Goal: Task Accomplishment & Management: Manage account settings

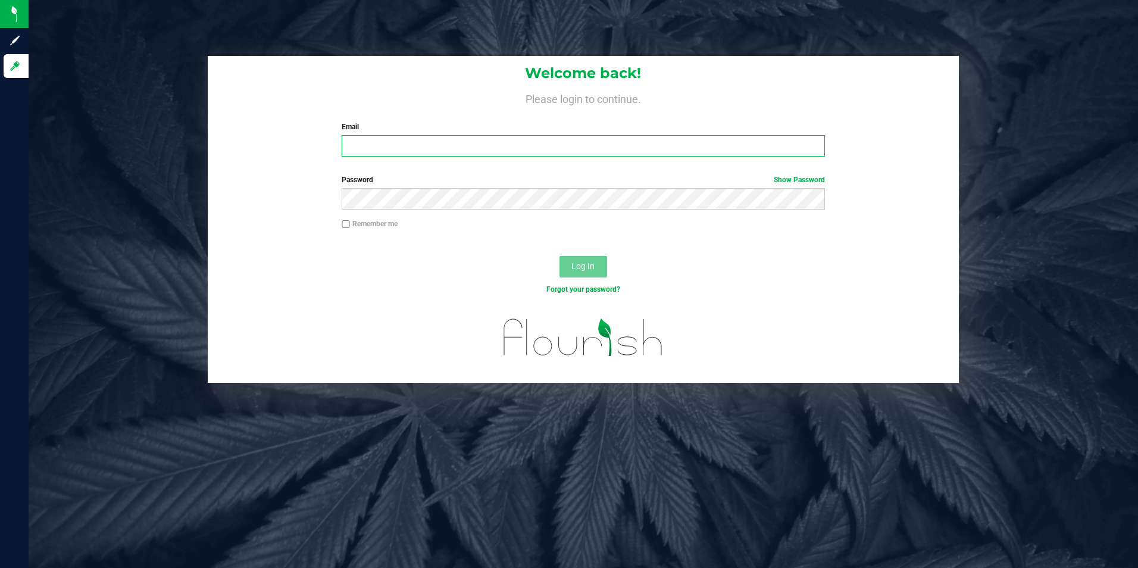
type input "[EMAIL_ADDRESS][DOMAIN_NAME]"
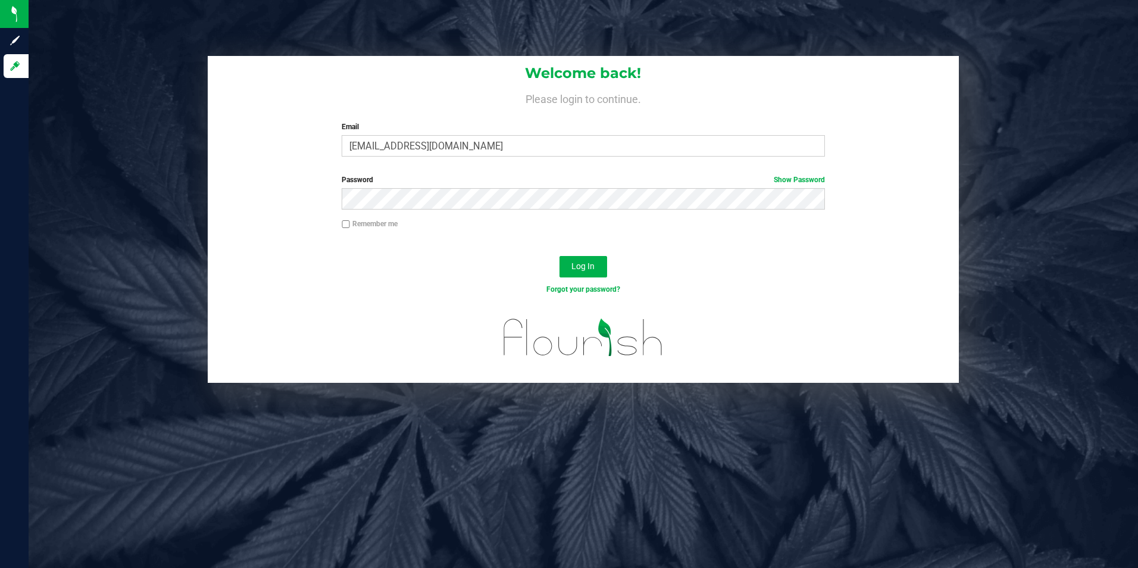
click at [535, 263] on div "Log In" at bounding box center [584, 271] width 752 height 40
click at [587, 270] on span "Log In" at bounding box center [583, 266] width 23 height 10
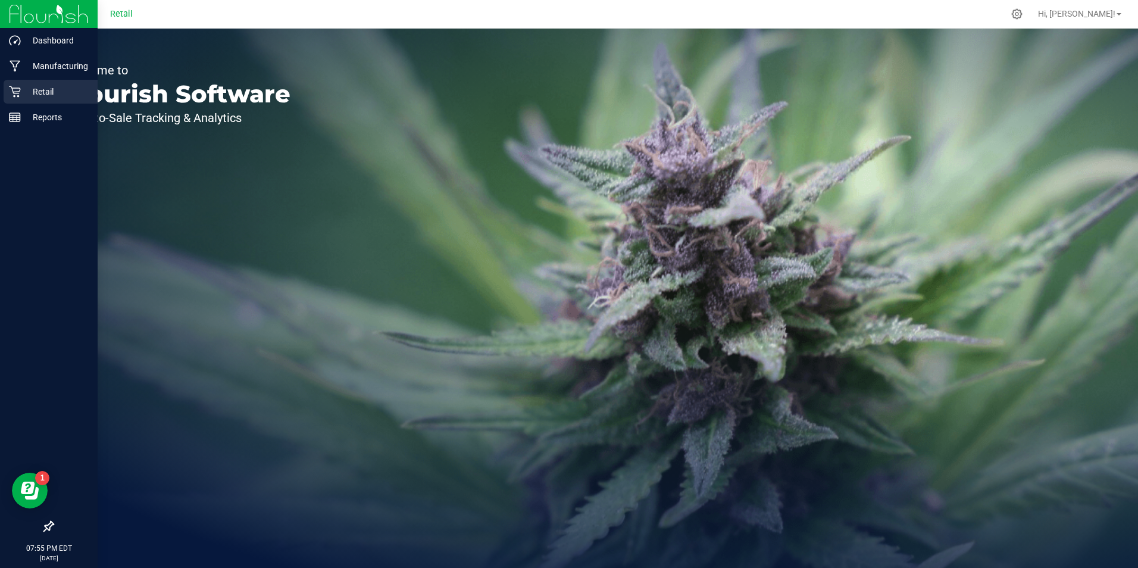
click at [38, 91] on p "Retail" at bounding box center [56, 92] width 71 height 14
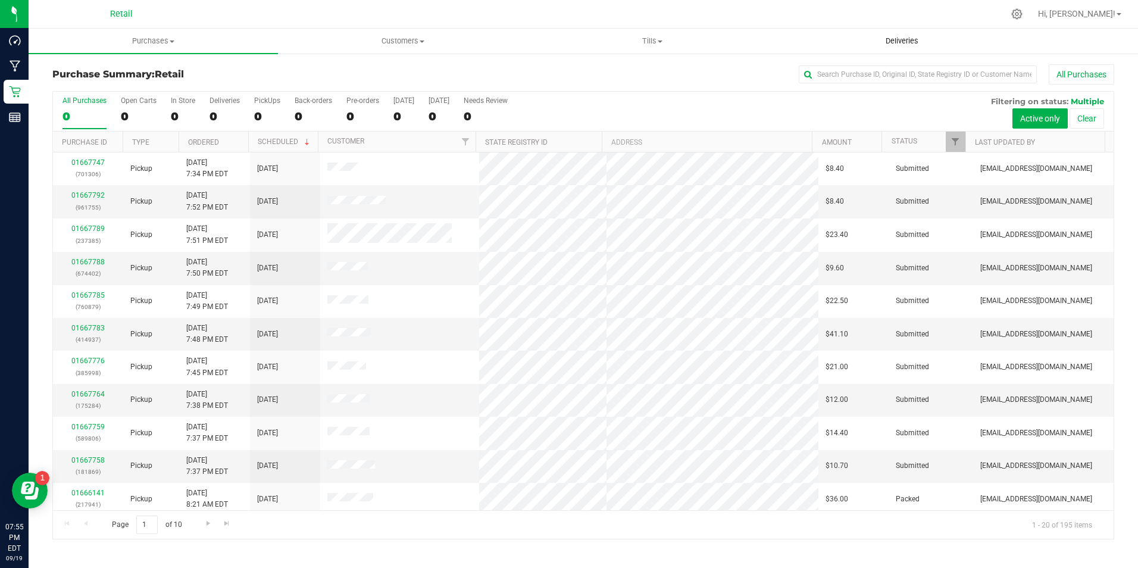
click at [903, 40] on span "Deliveries" at bounding box center [902, 41] width 65 height 11
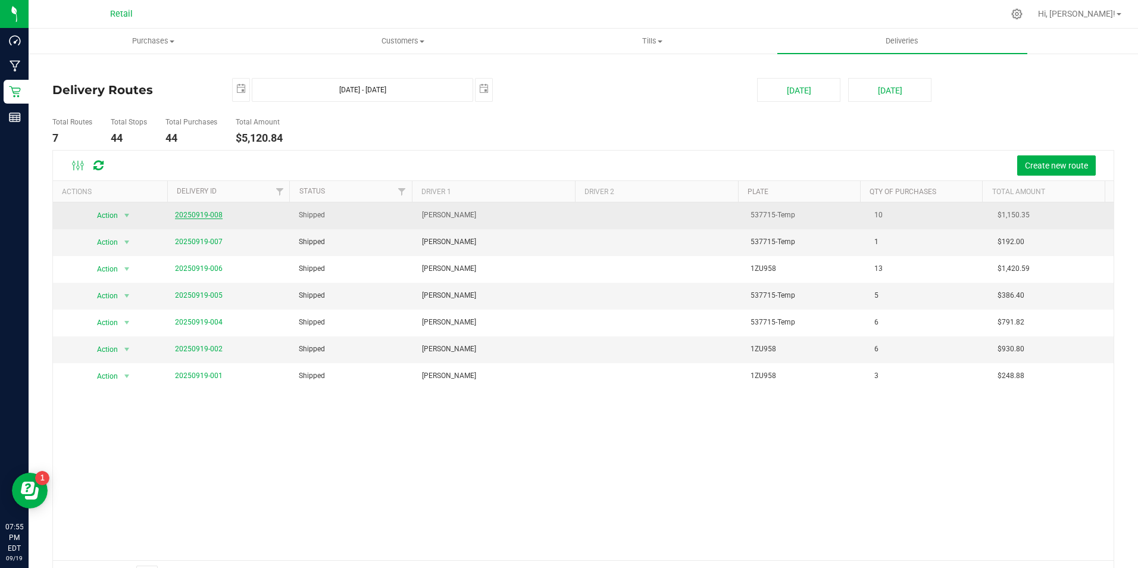
click at [213, 213] on link "20250919-008" at bounding box center [199, 215] width 48 height 8
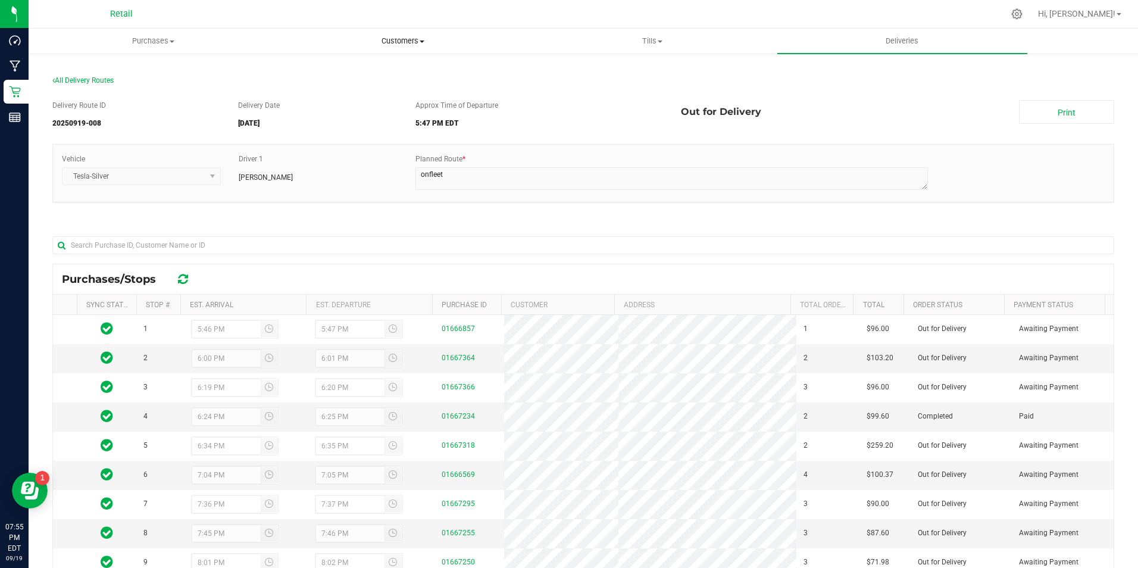
click at [409, 37] on span "Customers" at bounding box center [403, 41] width 248 height 11
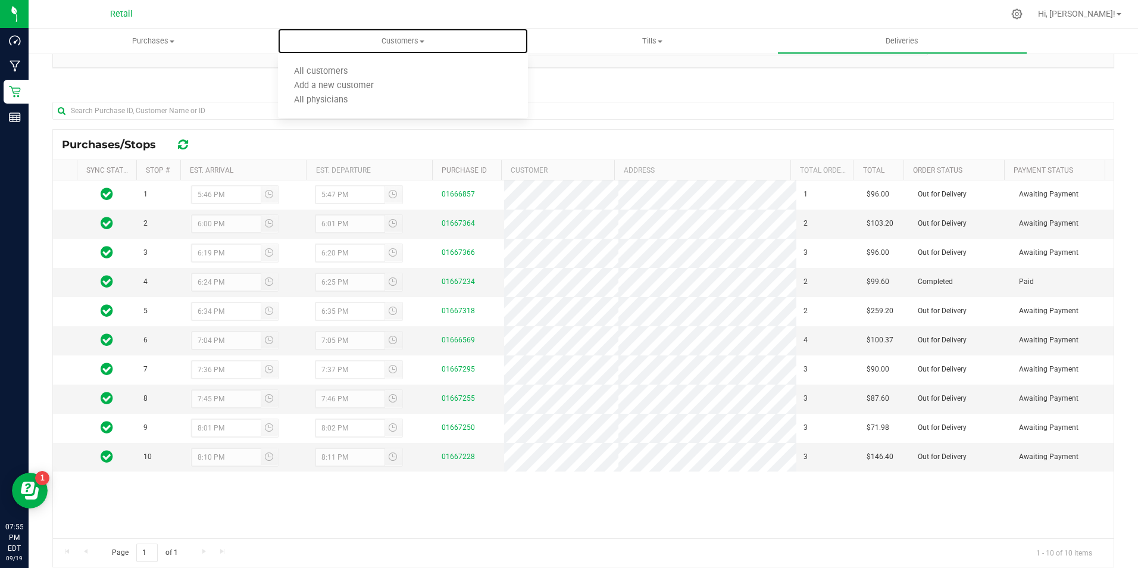
scroll to position [106, 0]
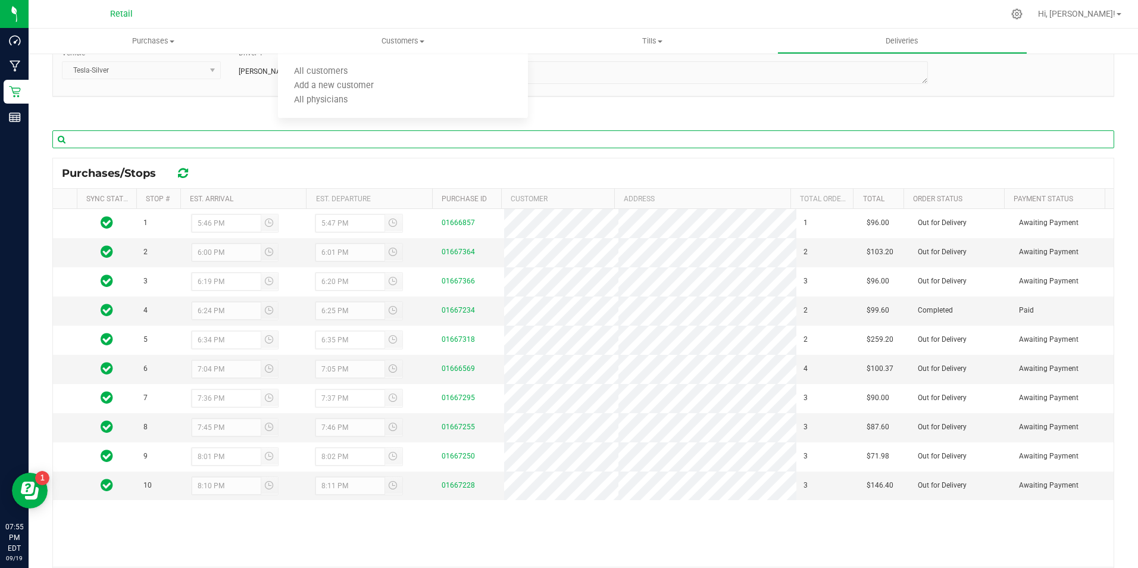
click at [600, 142] on input "text" at bounding box center [583, 139] width 1062 height 18
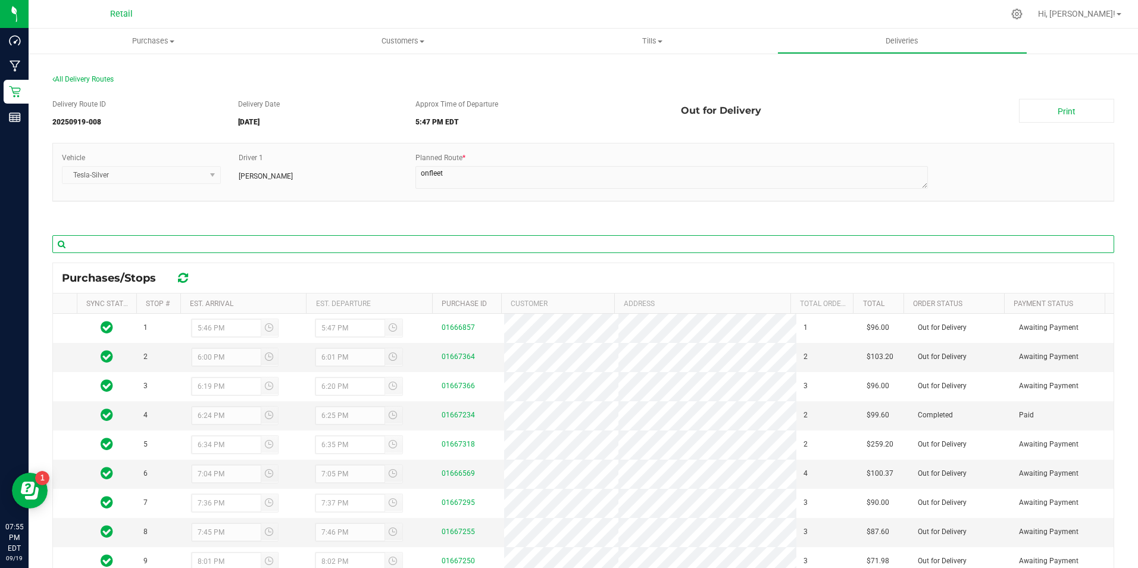
scroll to position [0, 0]
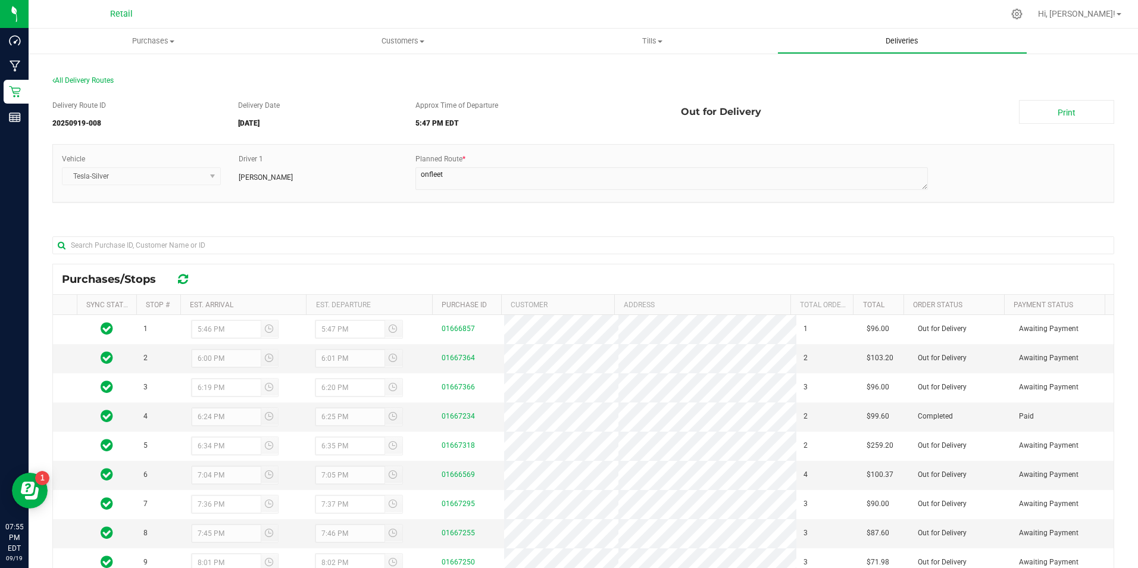
click at [904, 39] on span "Deliveries" at bounding box center [902, 41] width 65 height 11
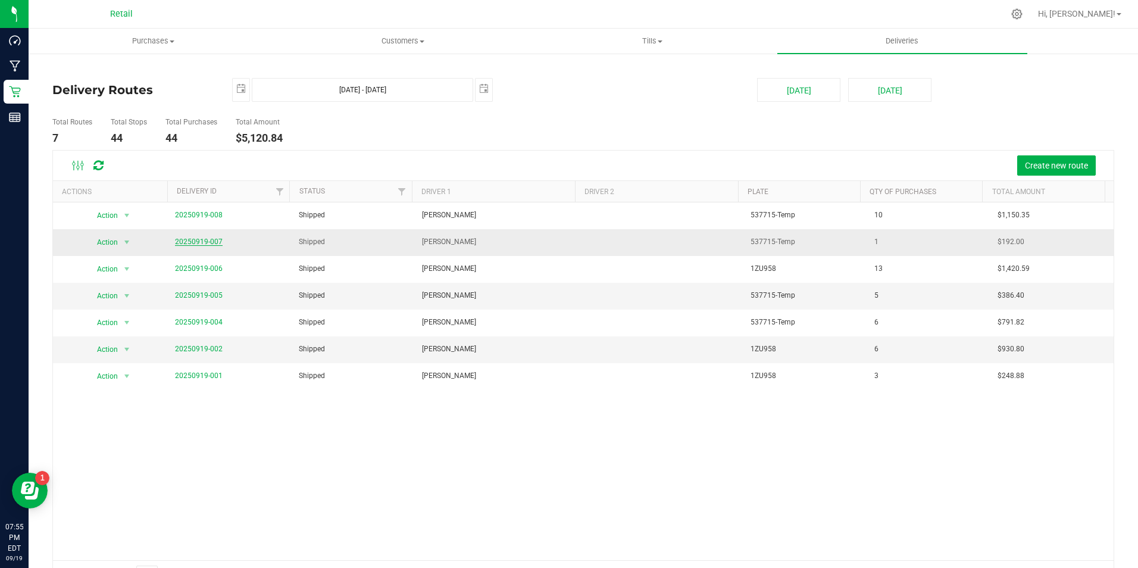
click at [210, 241] on link "20250919-007" at bounding box center [199, 242] width 48 height 8
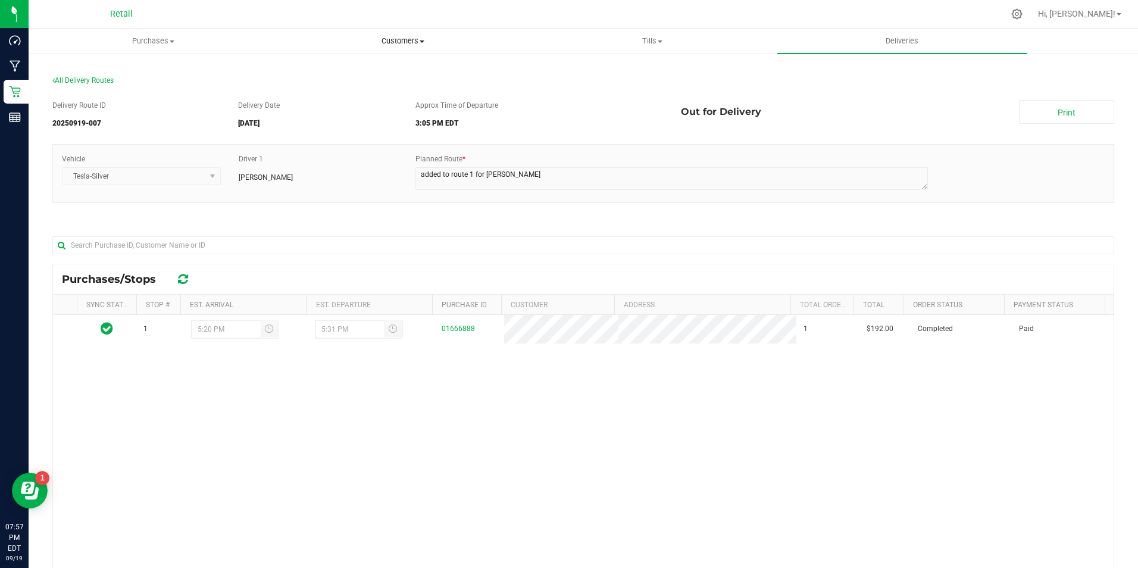
click at [417, 38] on span "Customers" at bounding box center [403, 41] width 248 height 11
click at [373, 66] on li "All customers" at bounding box center [402, 72] width 249 height 14
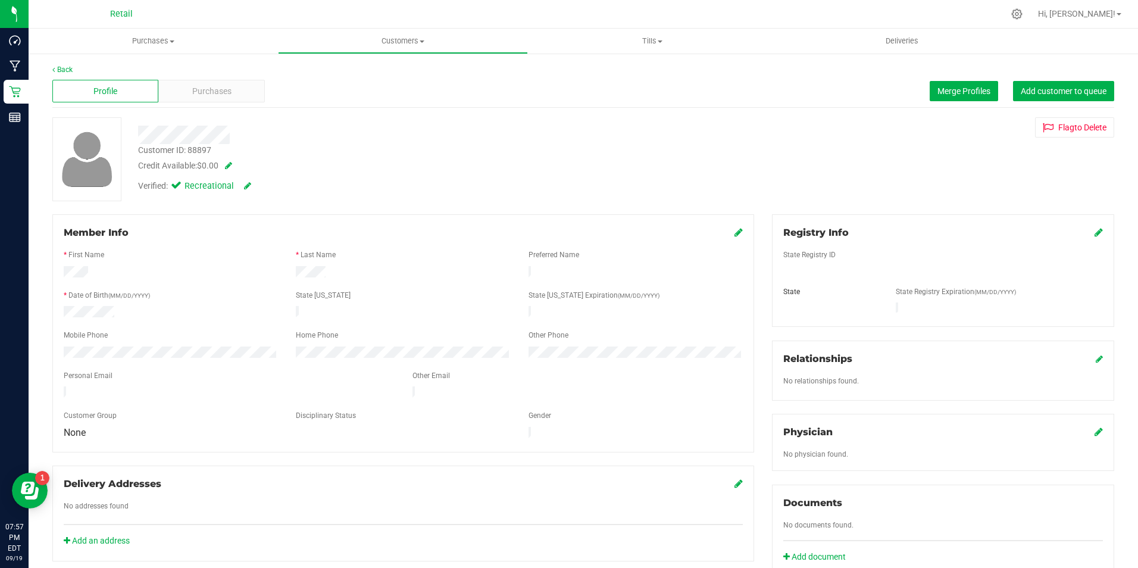
click at [214, 103] on div "Profile Purchases Merge Profiles Add customer to queue" at bounding box center [583, 91] width 1062 height 33
click at [228, 92] on span "Purchases" at bounding box center [211, 91] width 39 height 13
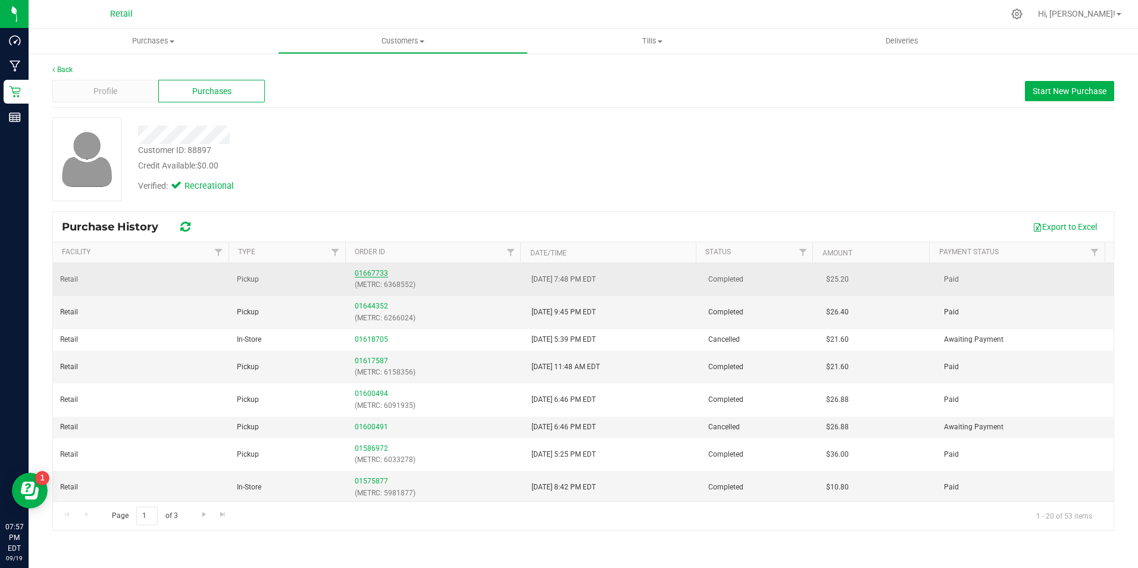
click at [363, 270] on link "01667733" at bounding box center [371, 273] width 33 height 8
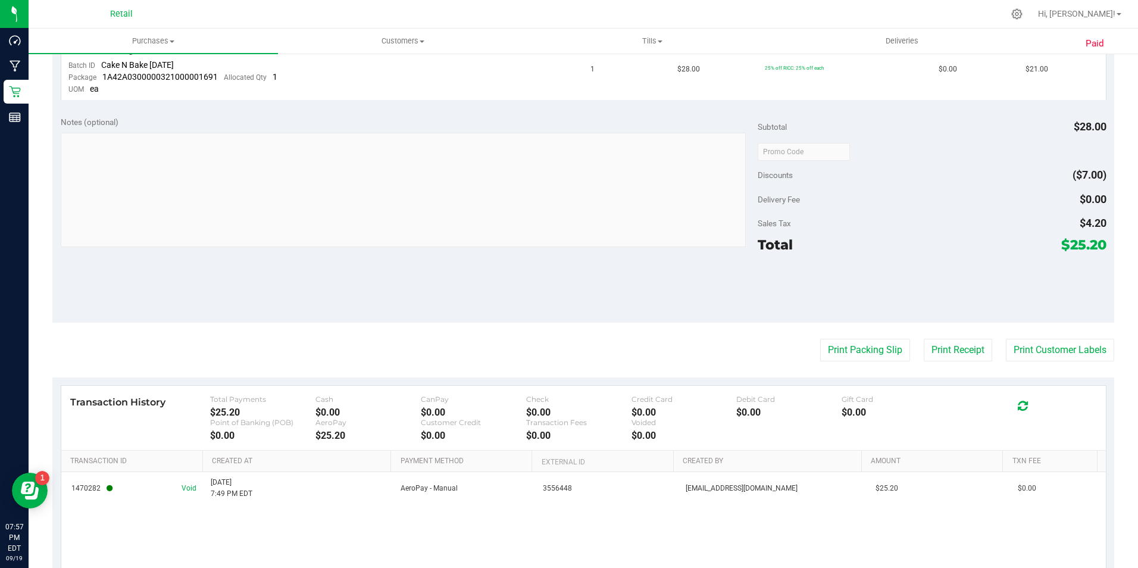
scroll to position [412, 0]
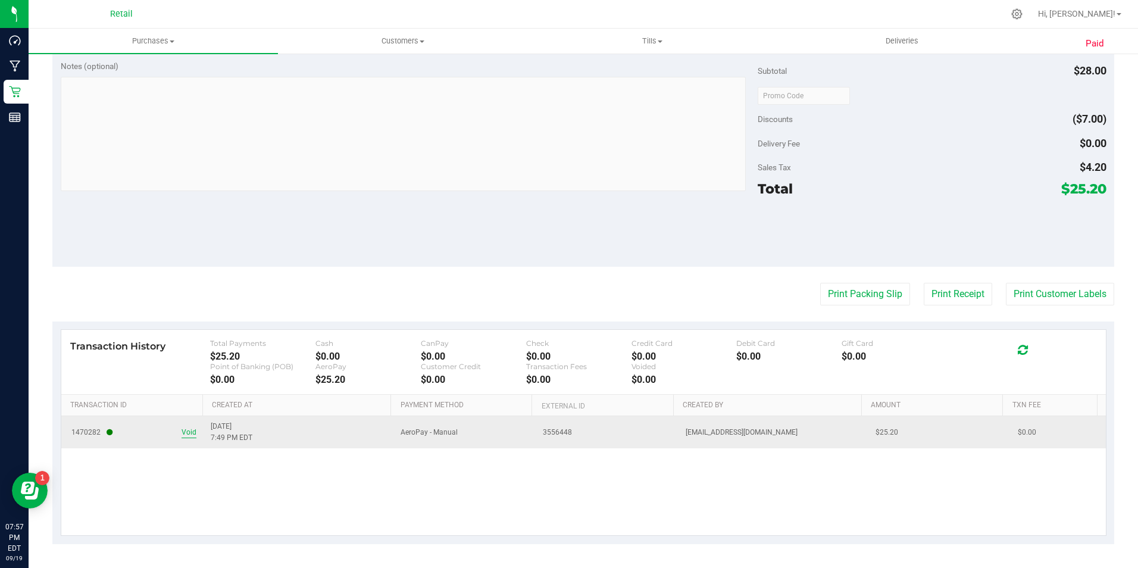
click at [189, 435] on span "Void" at bounding box center [189, 432] width 15 height 11
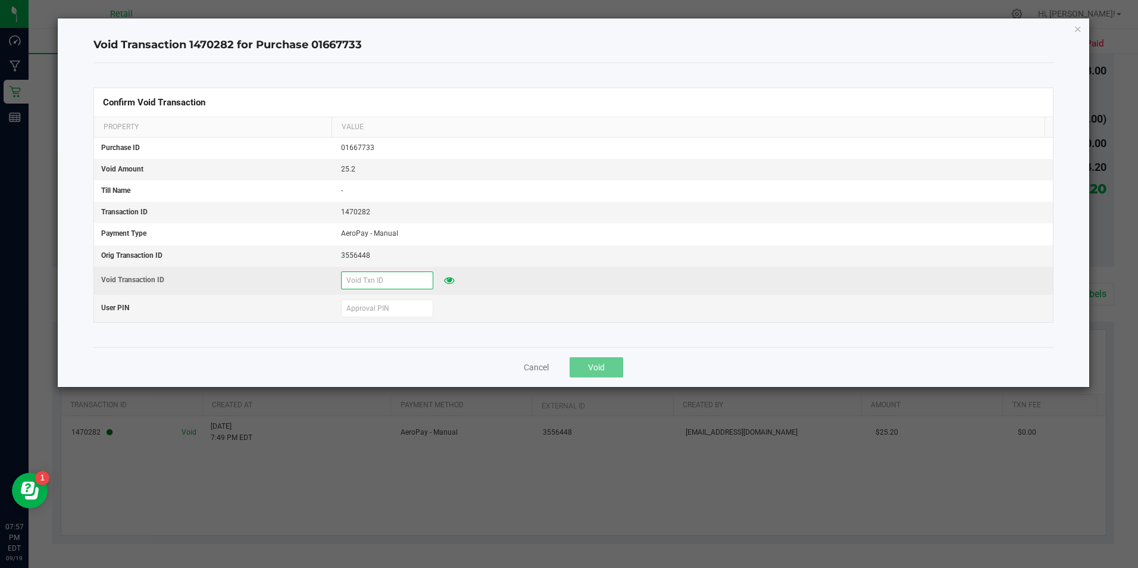
click at [350, 285] on input "text" at bounding box center [387, 281] width 92 height 18
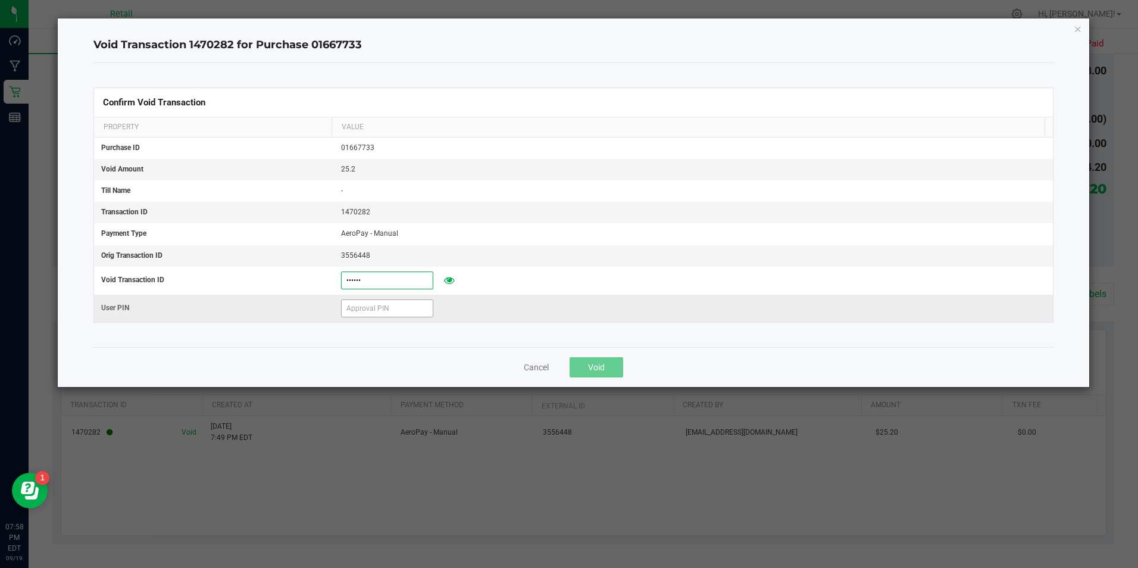
type input "[DATE]"
click at [371, 305] on input "text" at bounding box center [387, 308] width 92 height 18
type input "571204"
click at [591, 350] on div "Cancel Void" at bounding box center [573, 367] width 960 height 40
click at [589, 364] on span "Void" at bounding box center [596, 368] width 17 height 10
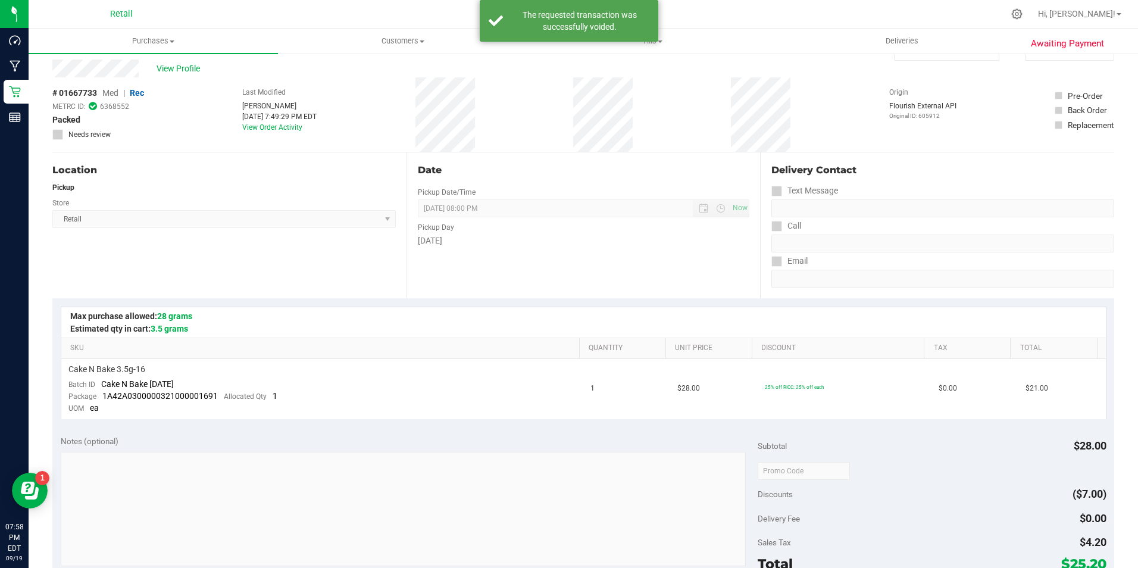
scroll to position [0, 0]
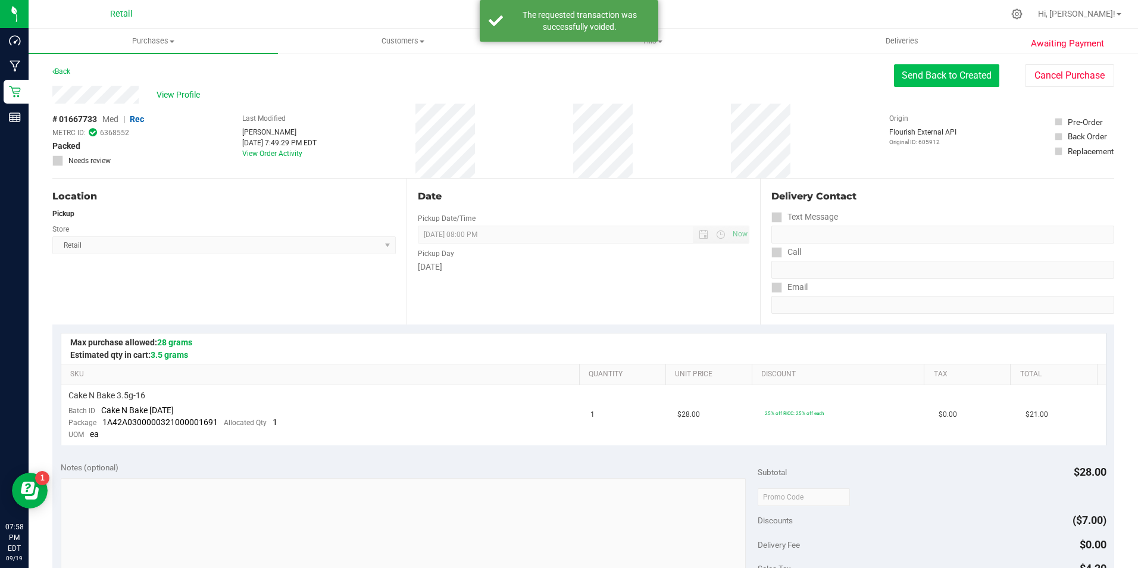
click at [972, 66] on button "Send Back to Created" at bounding box center [946, 75] width 105 height 23
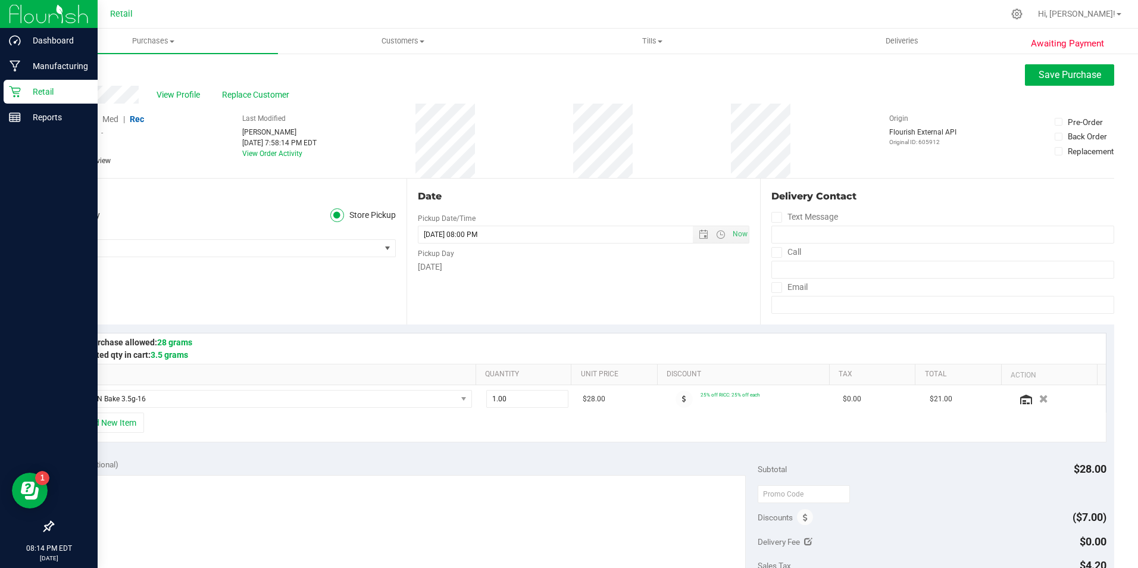
click at [19, 91] on icon at bounding box center [15, 92] width 12 height 12
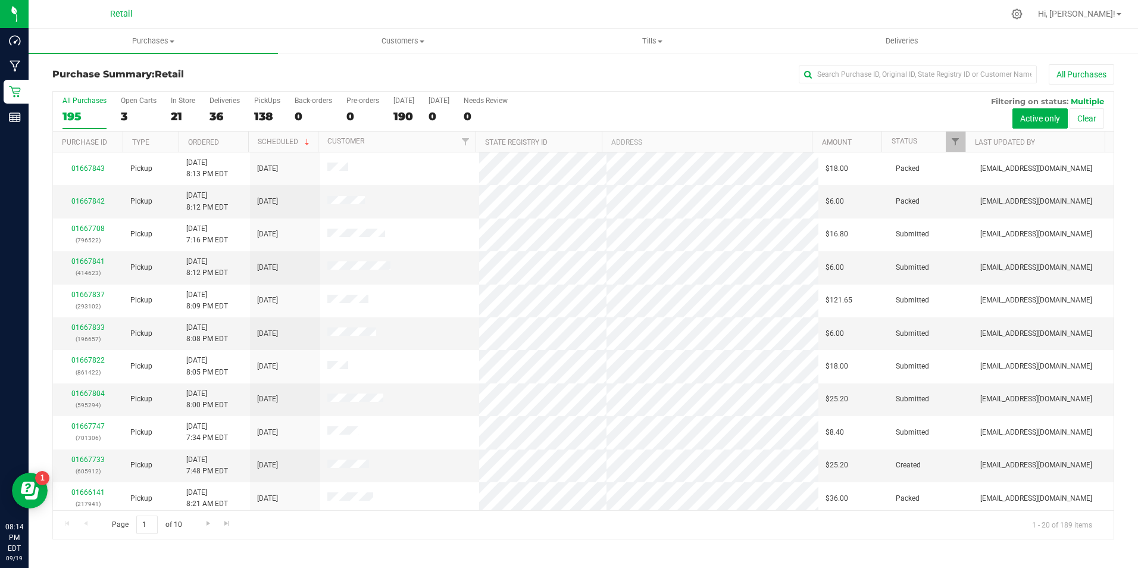
click at [195, 117] on div "All Purchases 195 Open Carts 3 In Store 21 Deliveries 36 PickUps 138 Back-order…" at bounding box center [583, 112] width 1061 height 40
click at [183, 111] on div "21" at bounding box center [183, 117] width 24 height 14
click at [0, 0] on input "In Store 21" at bounding box center [0, 0] width 0 height 0
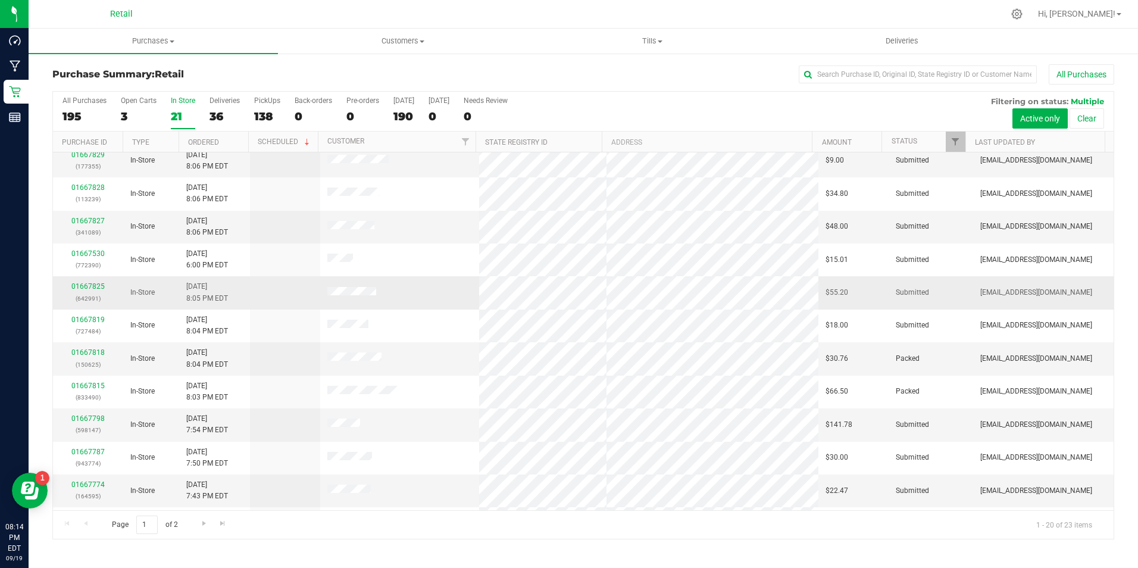
scroll to position [301, 0]
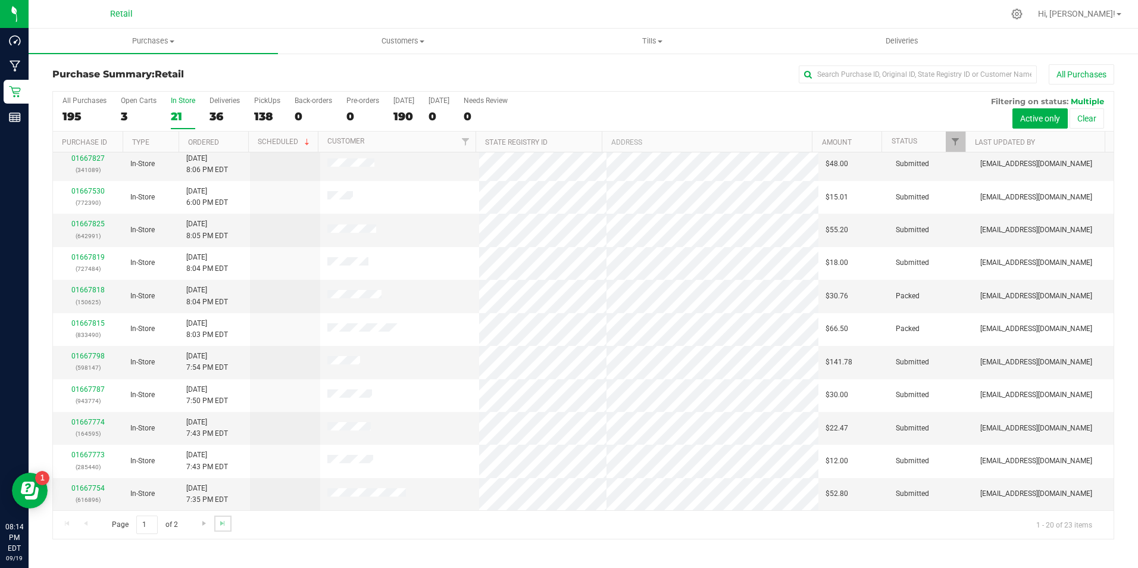
click at [217, 522] on link "Go to the last page" at bounding box center [222, 524] width 17 height 16
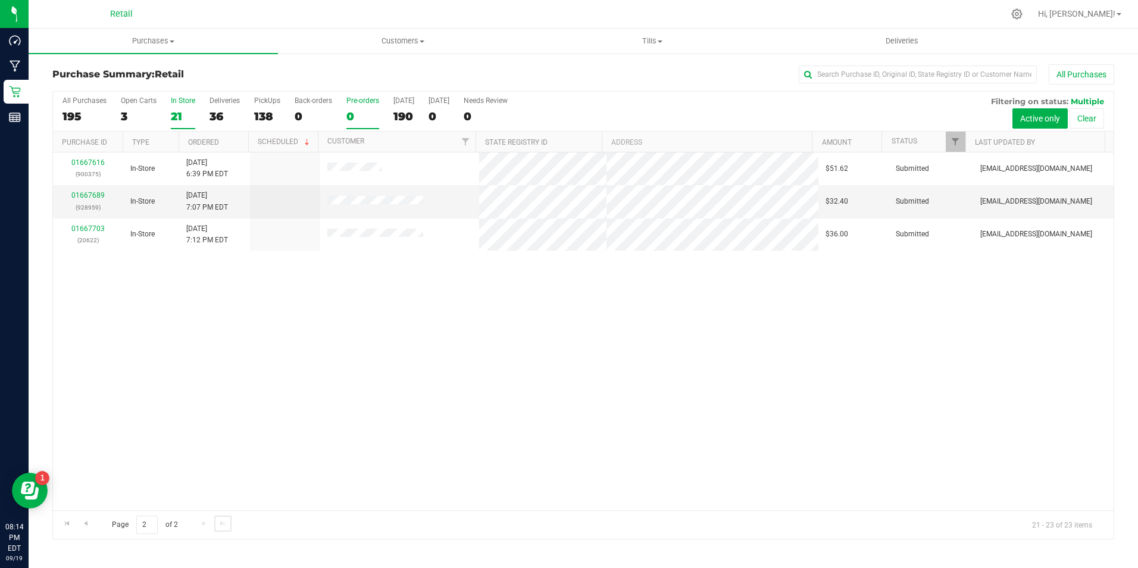
scroll to position [0, 0]
click at [819, 72] on input "text" at bounding box center [918, 74] width 238 height 18
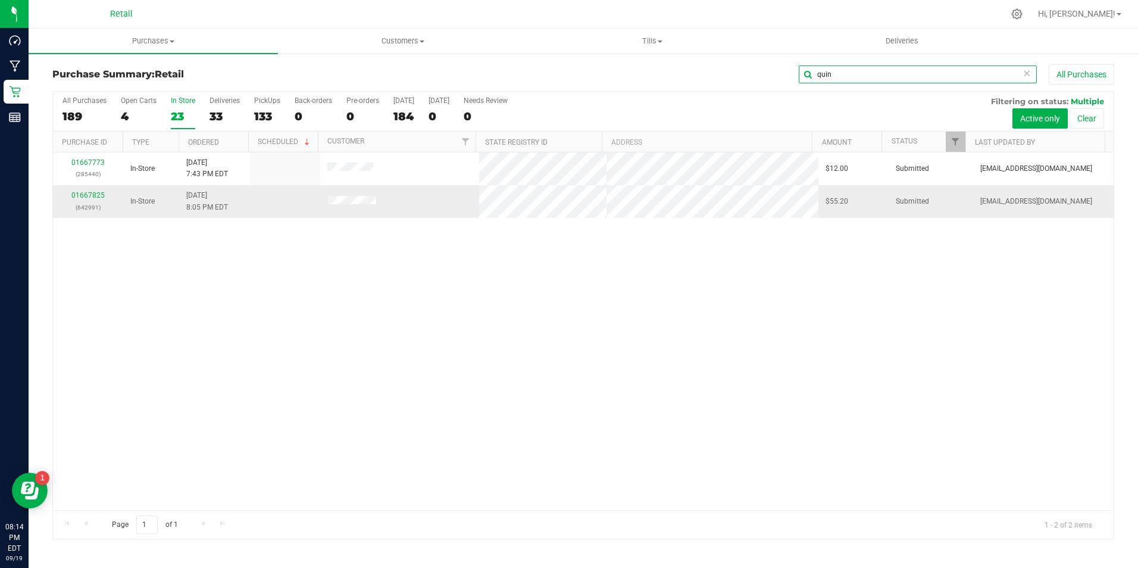
type input "quin"
click at [90, 201] on div "01667825 (642991)" at bounding box center [88, 201] width 56 height 23
click at [93, 191] on div "01667825 (642991)" at bounding box center [88, 201] width 56 height 23
click at [92, 195] on link "01667825" at bounding box center [87, 195] width 33 height 8
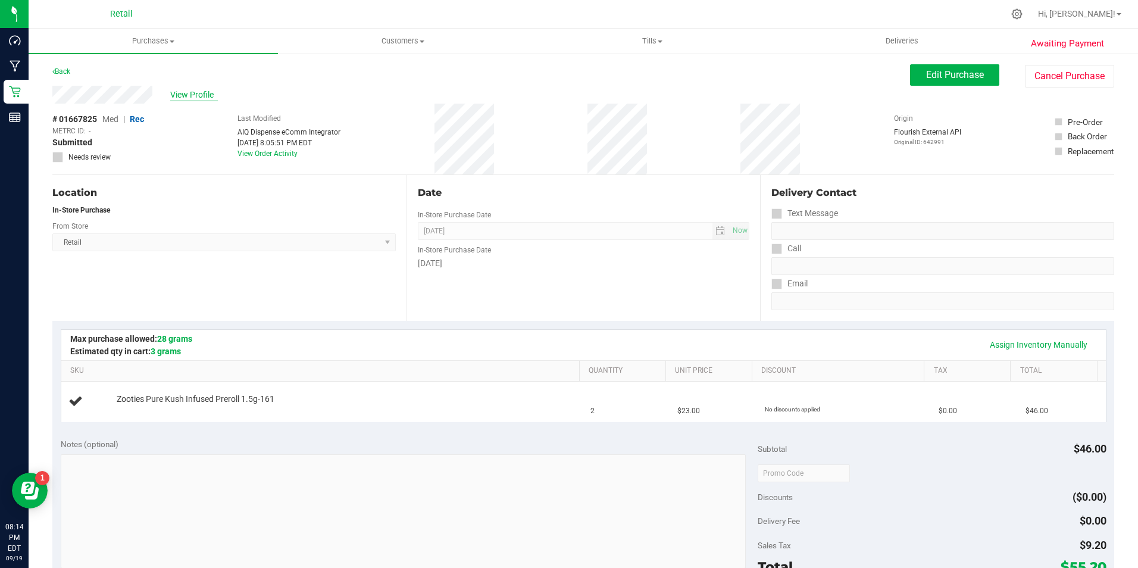
click at [185, 97] on span "View Profile" at bounding box center [194, 95] width 48 height 13
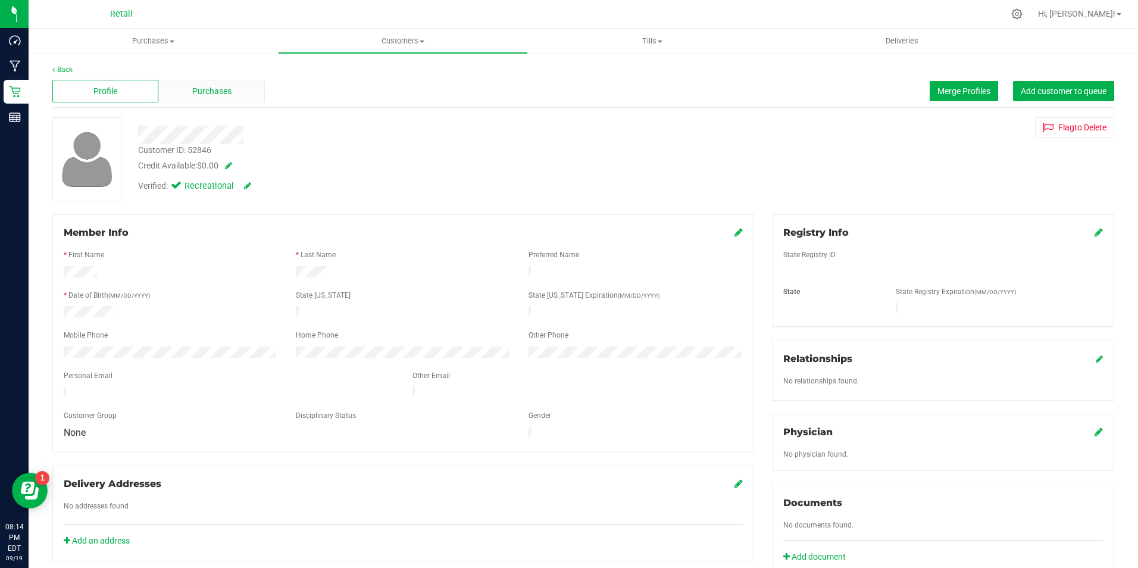
click at [211, 102] on div "Purchases" at bounding box center [211, 91] width 106 height 23
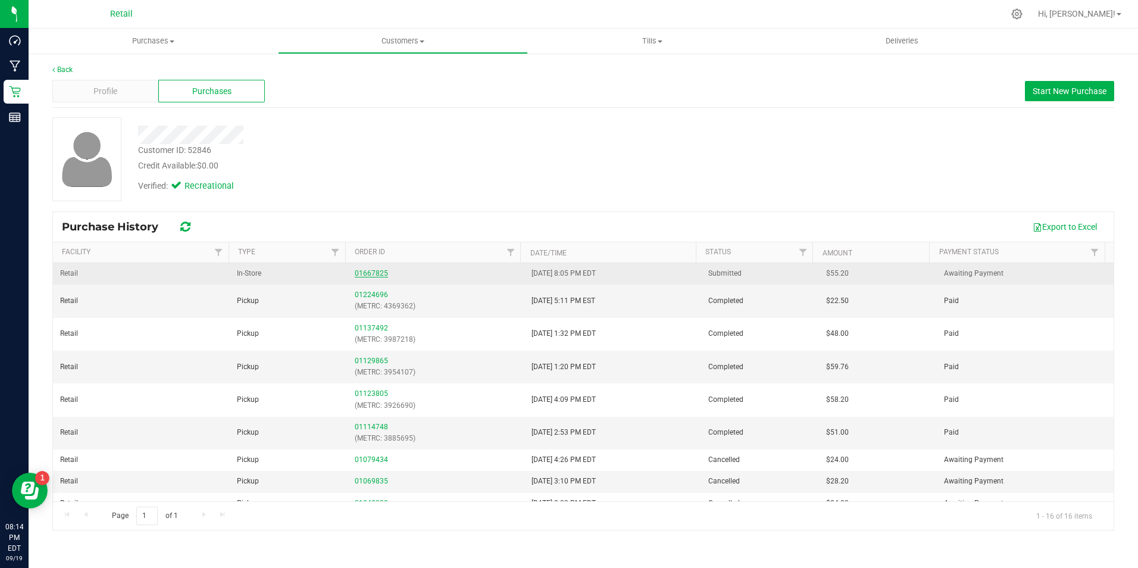
click at [361, 270] on link "01667825" at bounding box center [371, 273] width 33 height 8
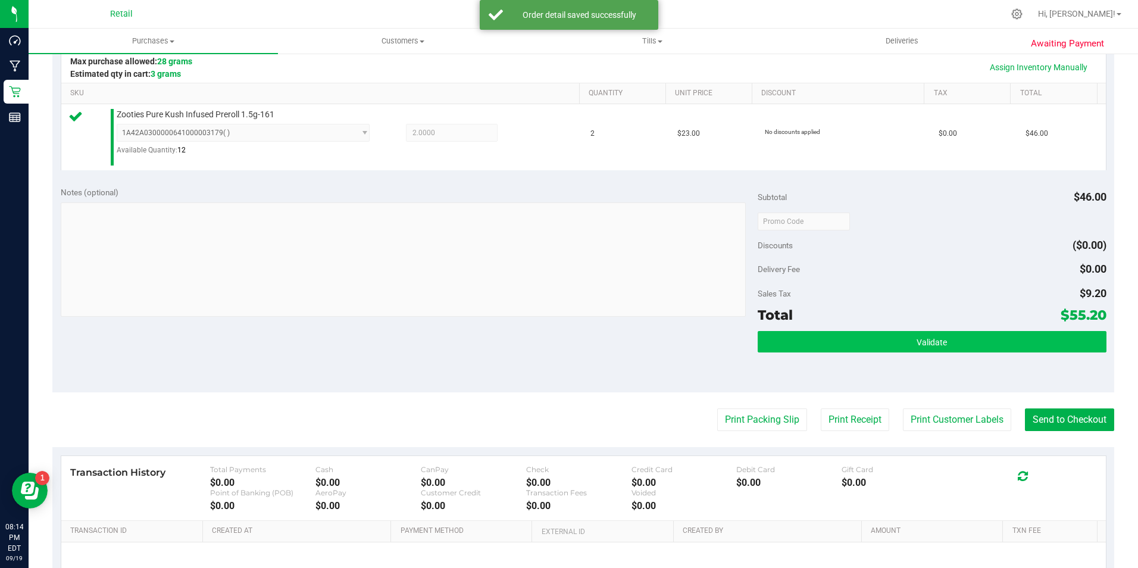
scroll to position [298, 0]
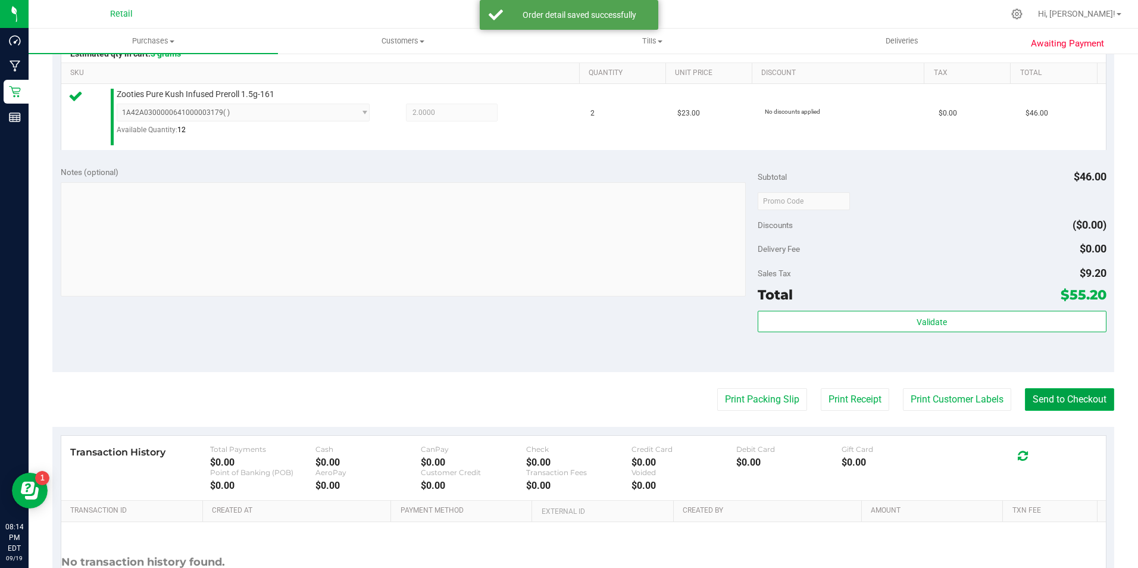
click at [1047, 410] on button "Send to Checkout" at bounding box center [1069, 399] width 89 height 23
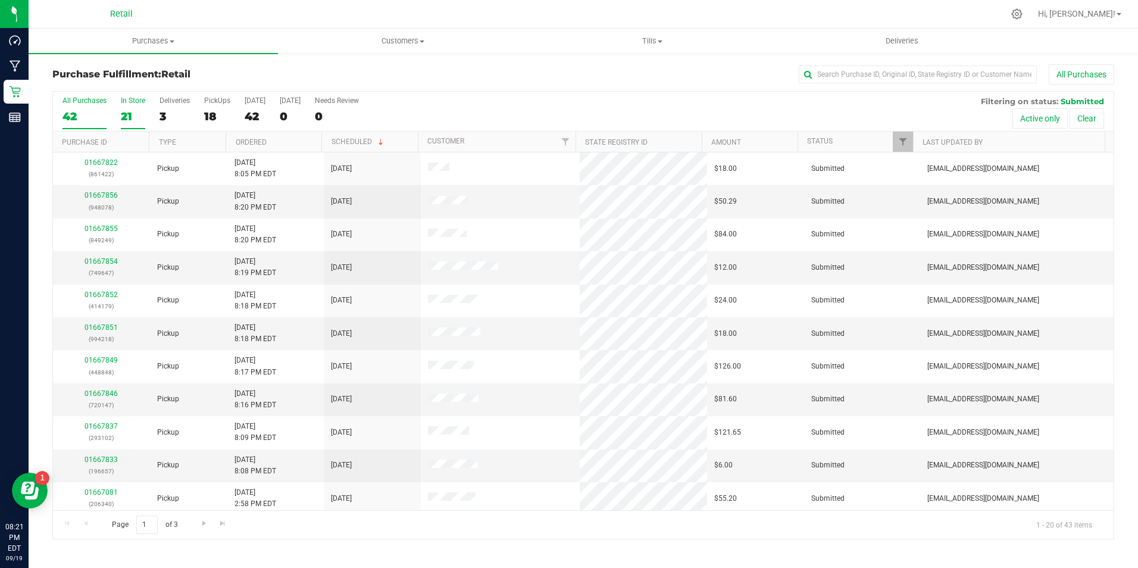
click at [137, 103] on div "In Store" at bounding box center [133, 100] width 24 height 8
click at [0, 0] on input "In Store 21" at bounding box center [0, 0] width 0 height 0
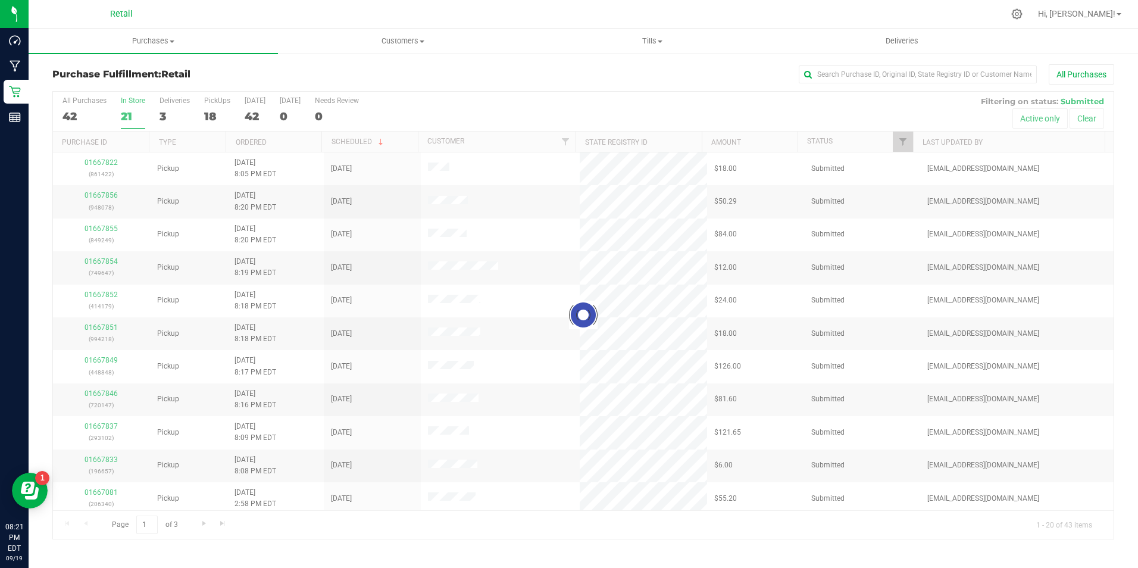
click at [137, 103] on div "In Store" at bounding box center [133, 100] width 24 height 8
click at [0, 0] on input "In Store 21" at bounding box center [0, 0] width 0 height 0
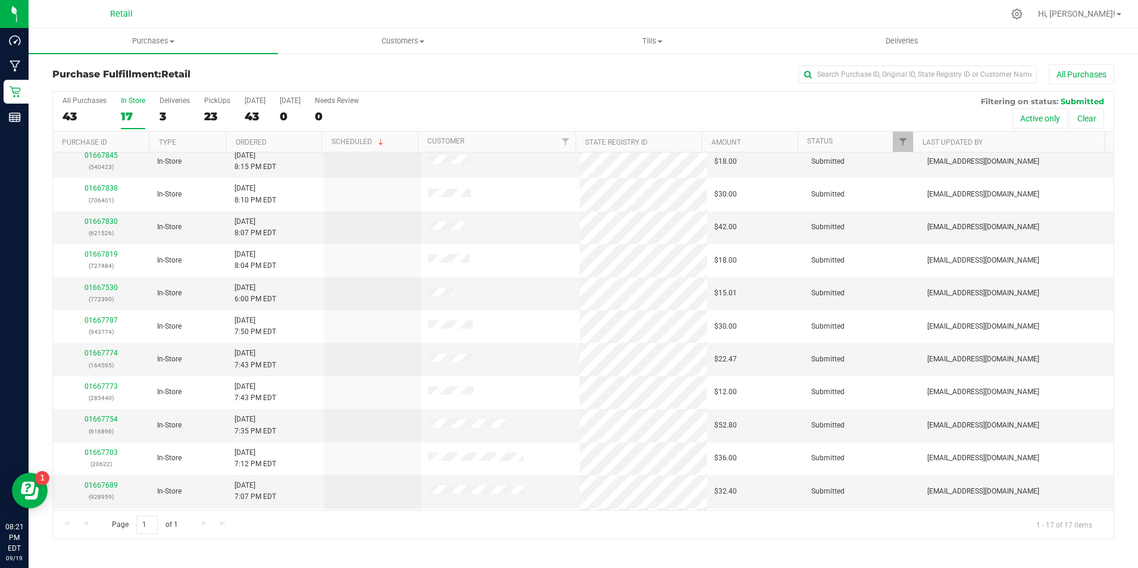
scroll to position [179, 0]
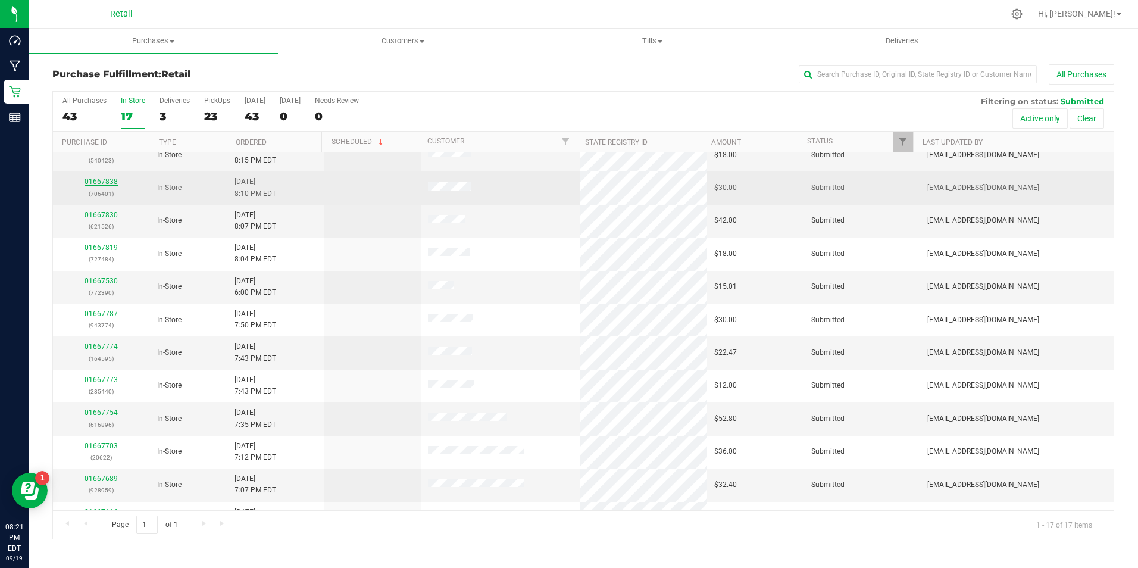
click at [104, 182] on link "01667838" at bounding box center [101, 181] width 33 height 8
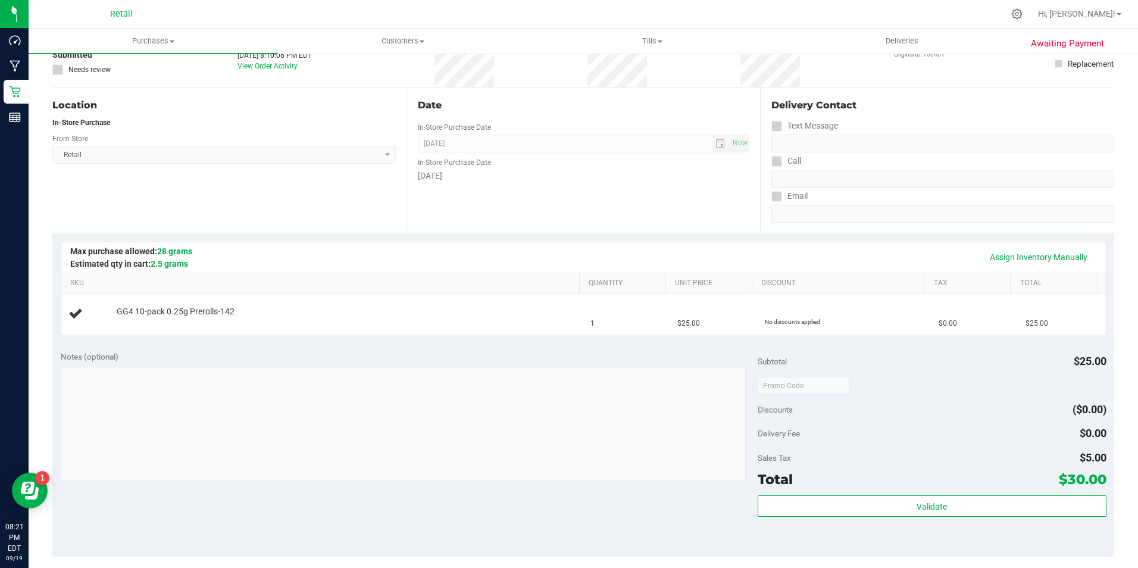
scroll to position [179, 0]
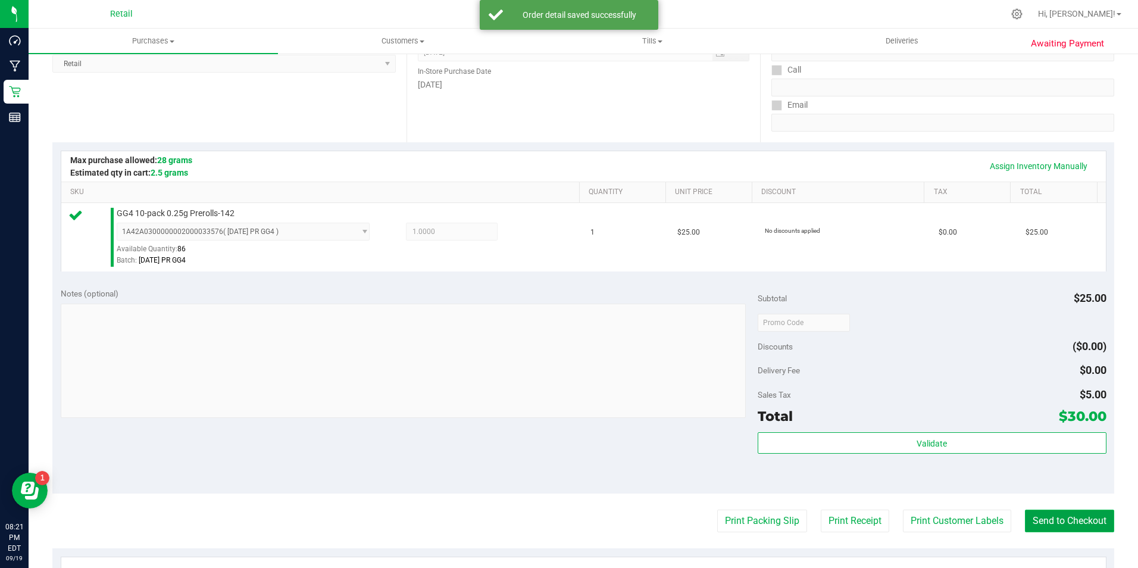
click at [1067, 513] on button "Send to Checkout" at bounding box center [1069, 521] width 89 height 23
